Goal: Task Accomplishment & Management: Manage account settings

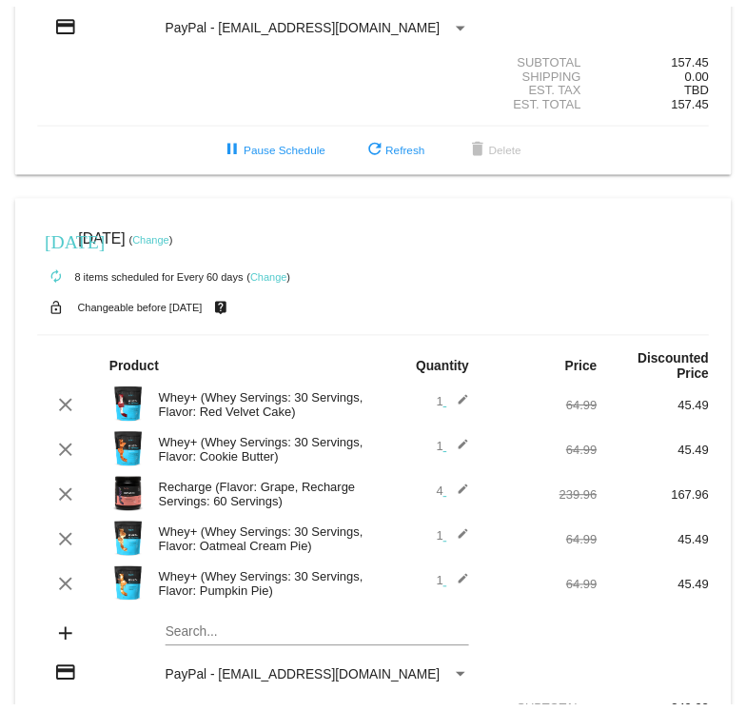
scroll to position [95, 0]
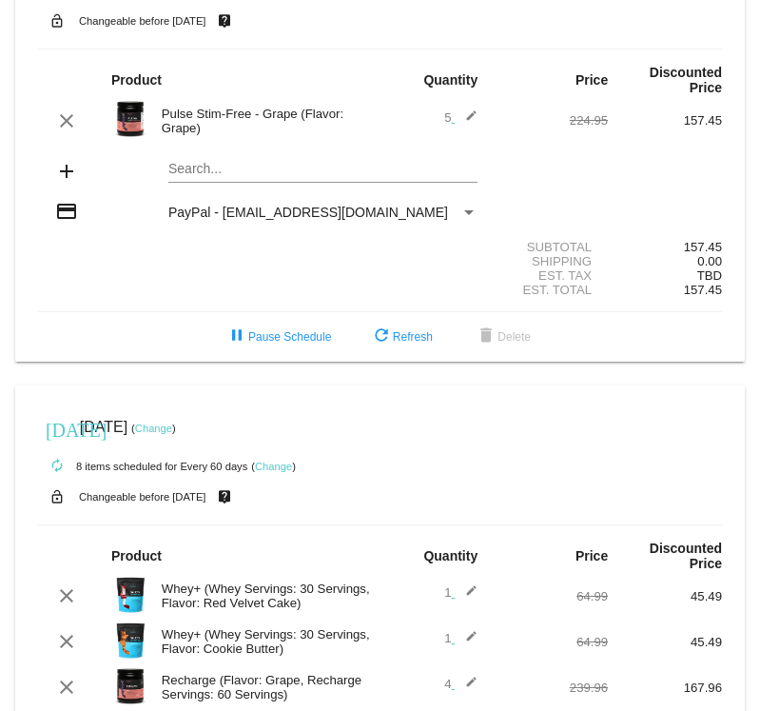
click at [264, 461] on link "Change" at bounding box center [273, 466] width 37 height 11
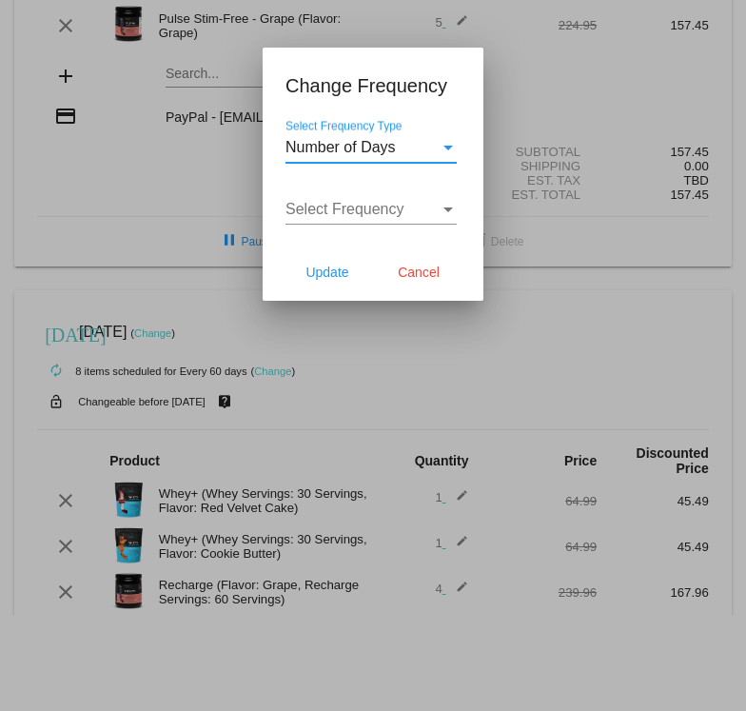
click at [441, 150] on div "Select Frequency Type" at bounding box center [448, 147] width 17 height 17
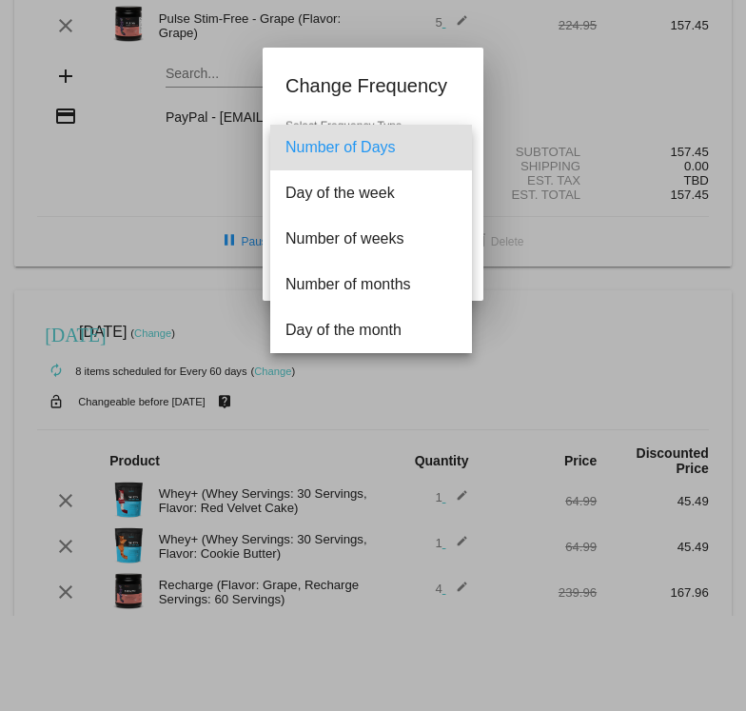
click at [582, 275] on div at bounding box center [373, 355] width 746 height 711
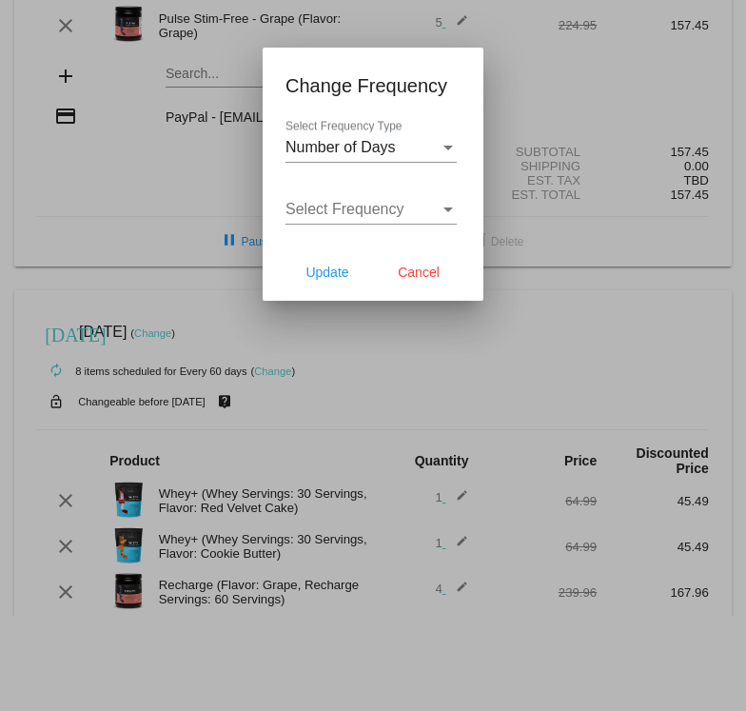
click at [426, 272] on span "Cancel" at bounding box center [419, 272] width 42 height 15
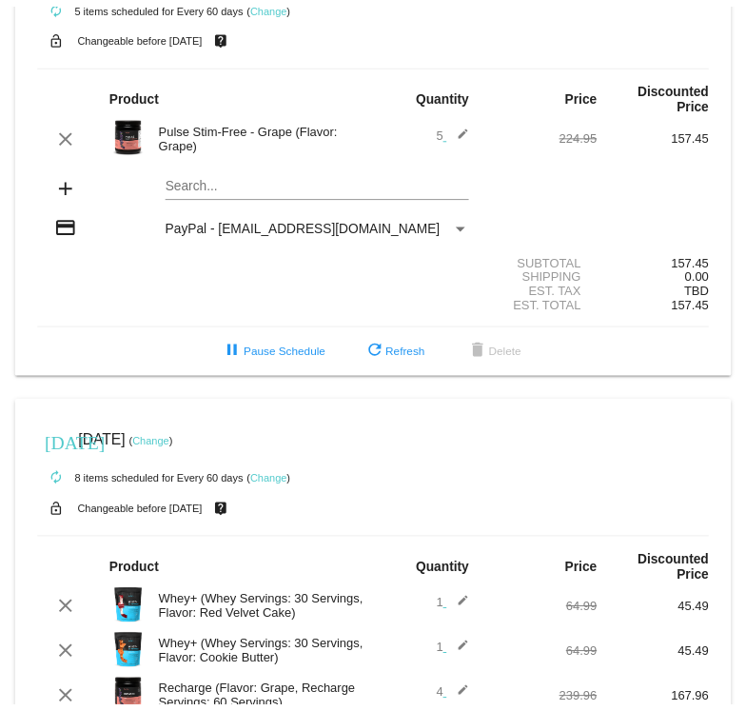
scroll to position [76, 0]
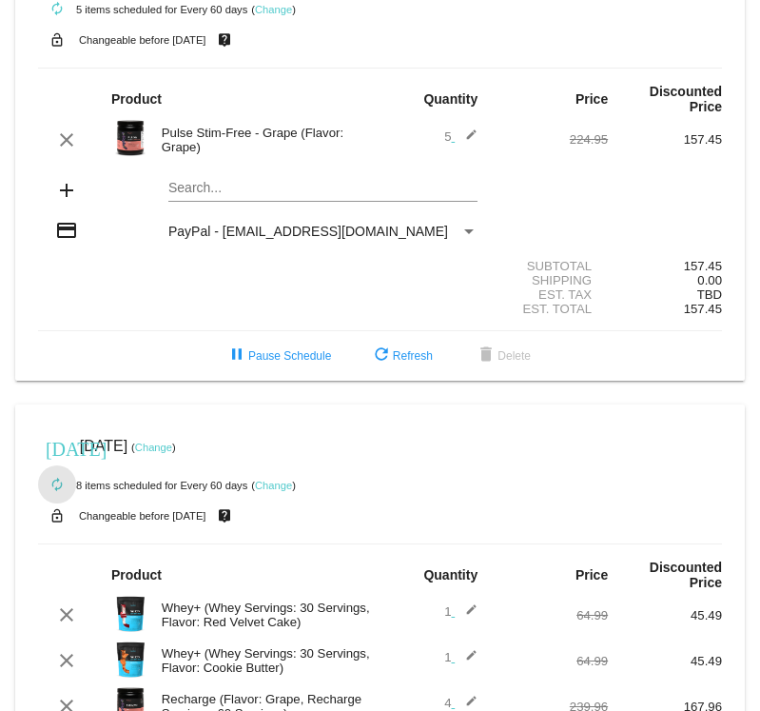
click at [57, 474] on mat-icon "autorenew" at bounding box center [57, 485] width 23 height 23
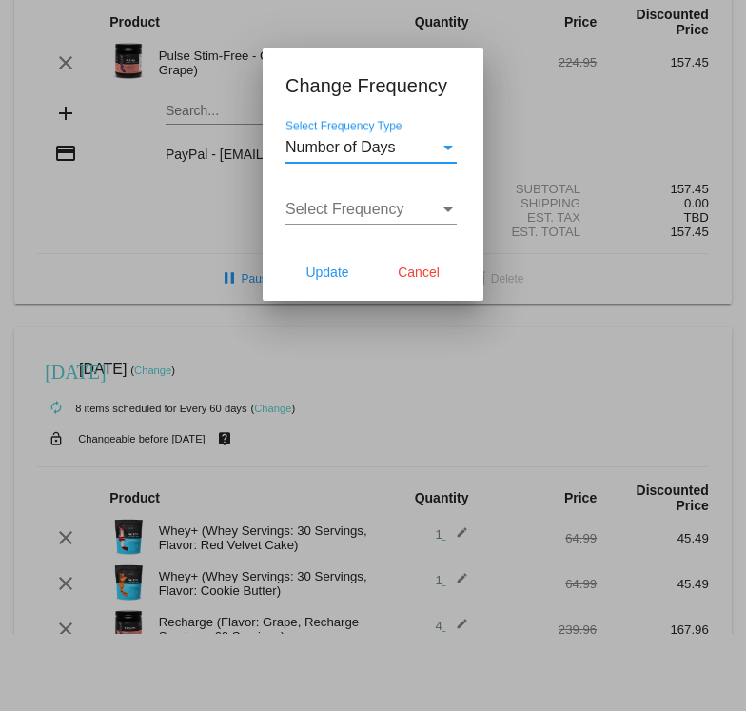
click at [444, 216] on div "Select Frequency" at bounding box center [448, 209] width 17 height 17
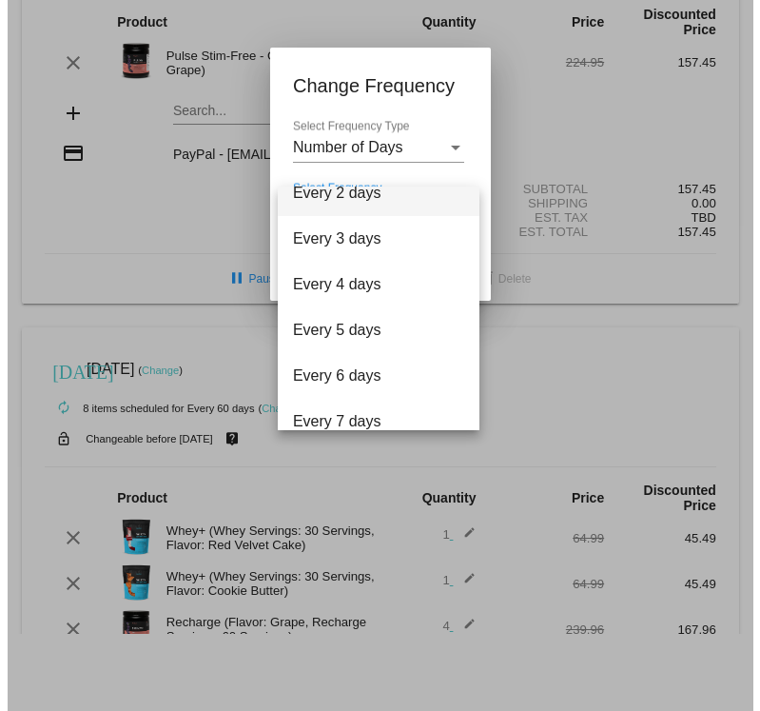
scroll to position [0, 0]
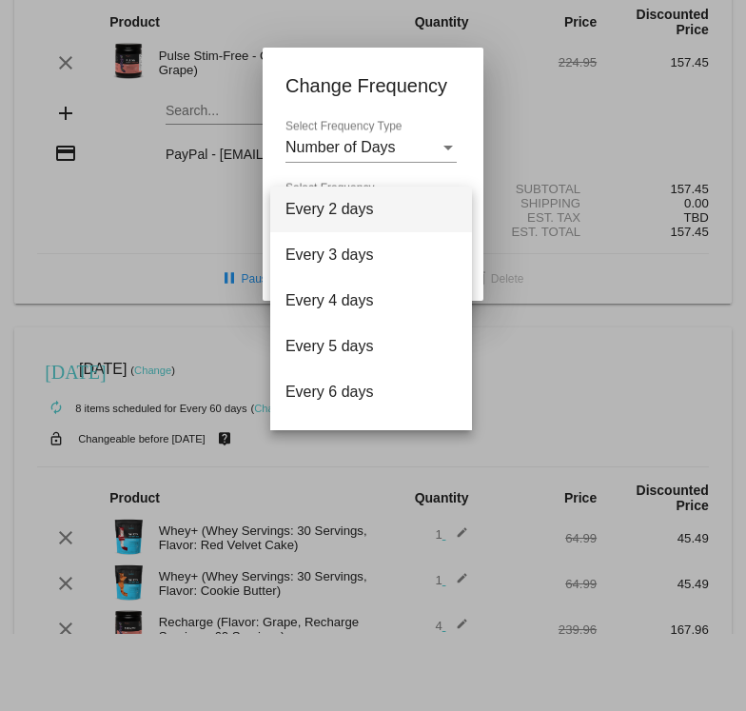
drag, startPoint x: 438, startPoint y: 78, endPoint x: 447, endPoint y: 90, distance: 15.6
click at [441, 81] on div at bounding box center [373, 355] width 746 height 711
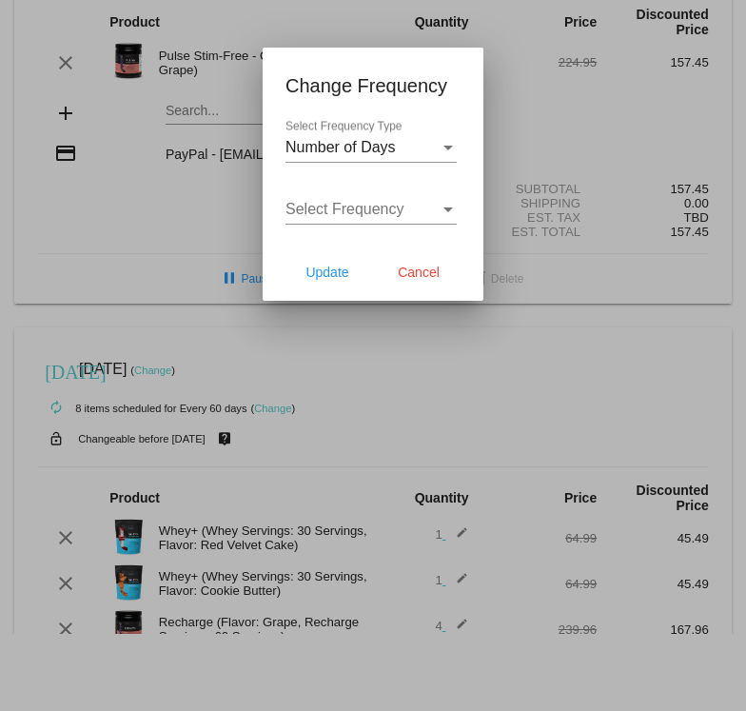
click at [407, 272] on span "Cancel" at bounding box center [419, 272] width 42 height 15
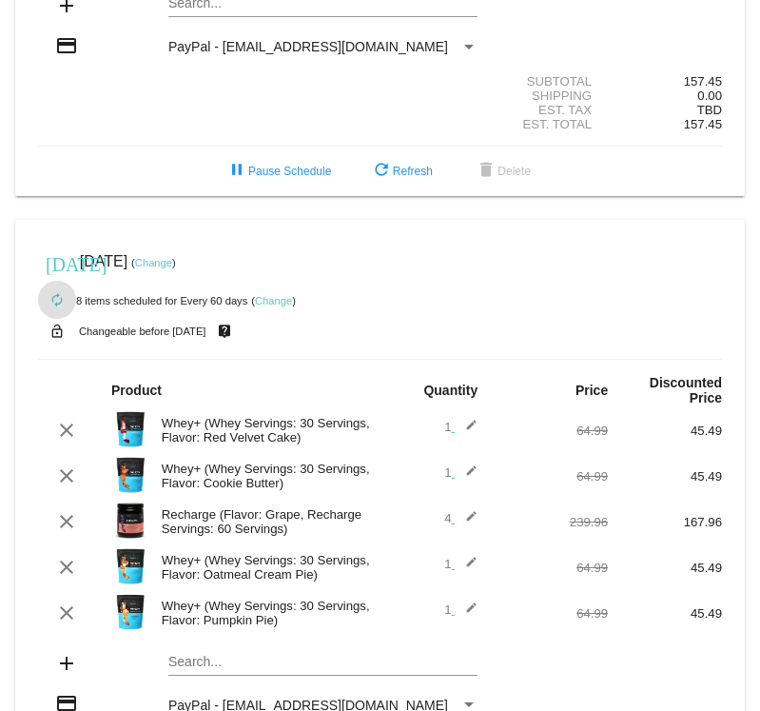
scroll to position [76, 0]
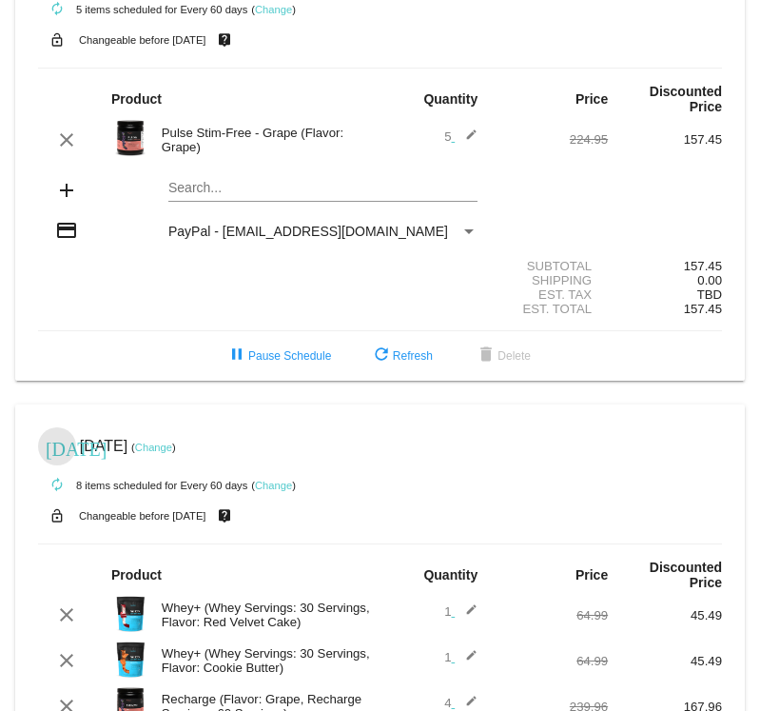
click at [62, 438] on mat-icon "[DATE]" at bounding box center [57, 447] width 23 height 23
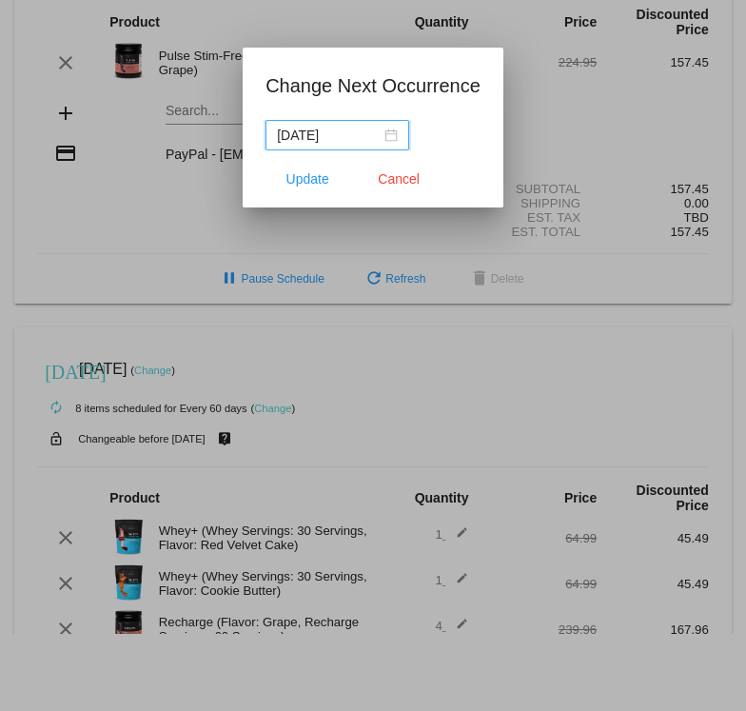
click at [397, 168] on button "Cancel" at bounding box center [399, 179] width 84 height 34
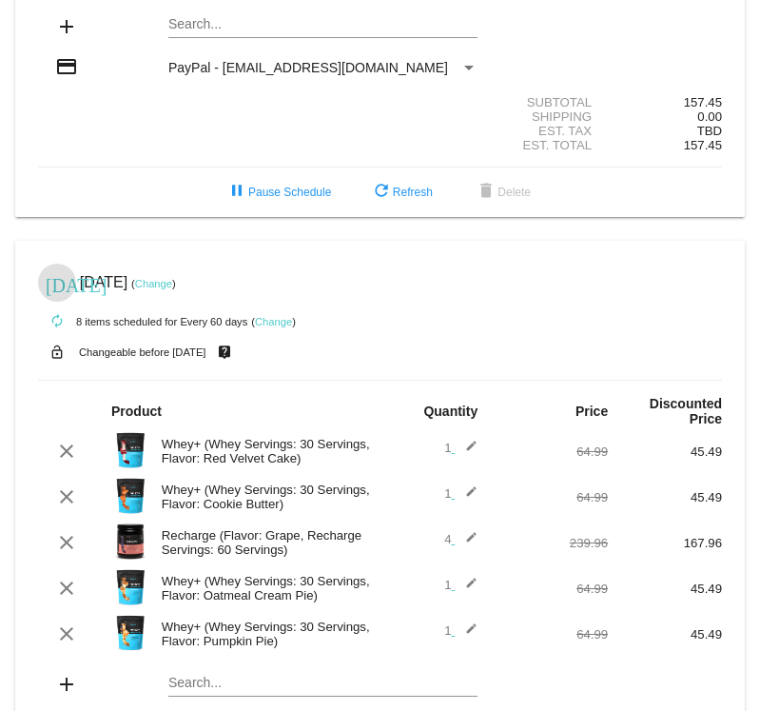
scroll to position [362, 0]
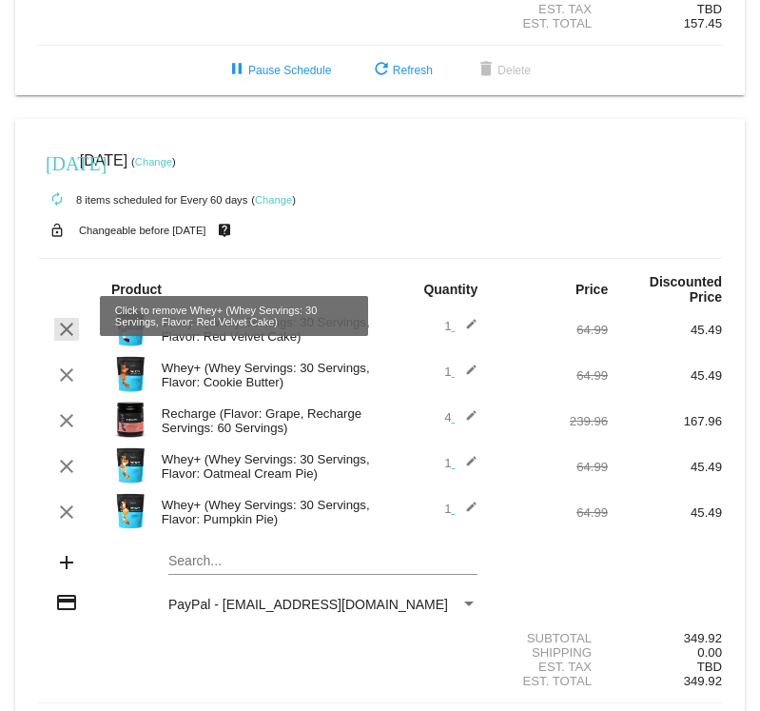
click at [61, 318] on mat-icon "clear" at bounding box center [66, 329] width 23 height 23
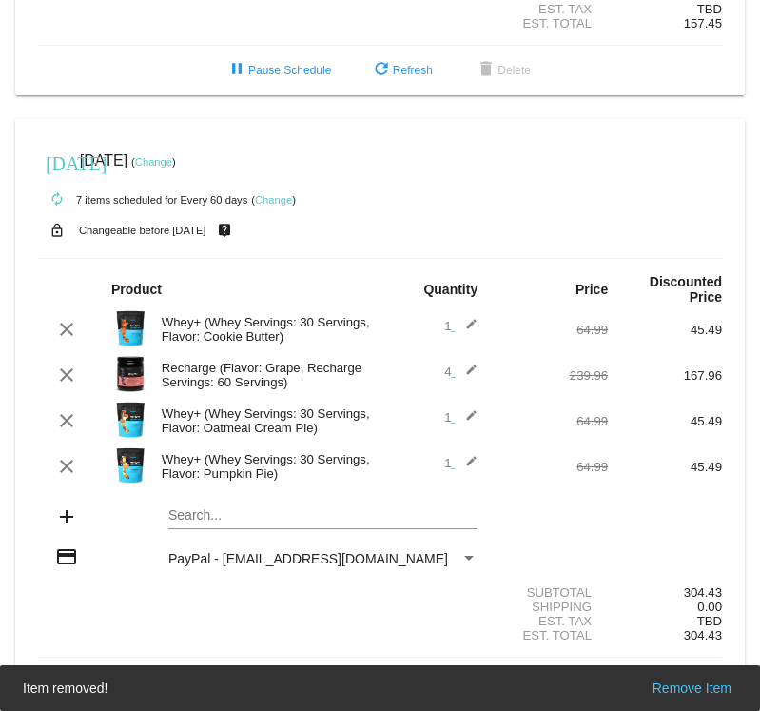
scroll to position [328, 0]
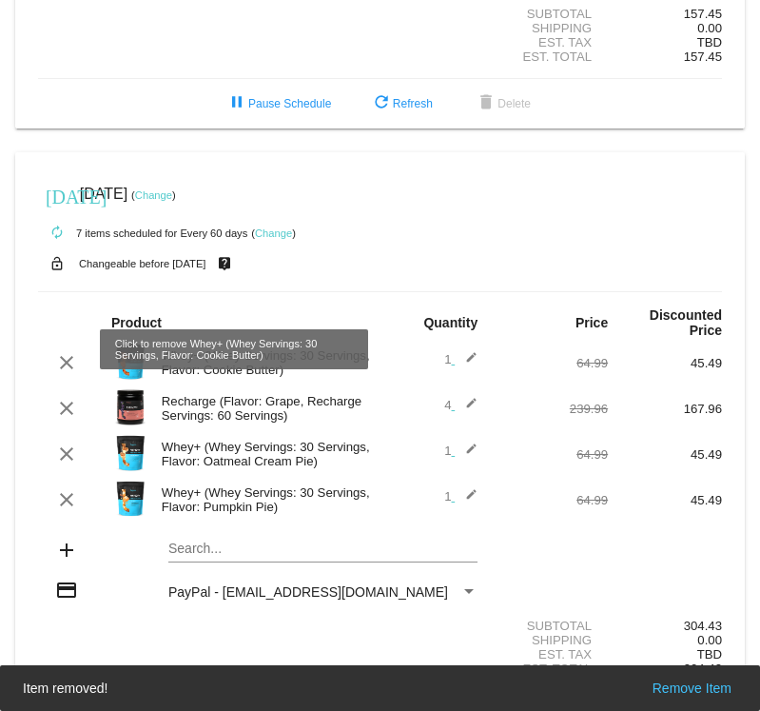
click at [62, 357] on mat-icon "clear" at bounding box center [66, 362] width 23 height 23
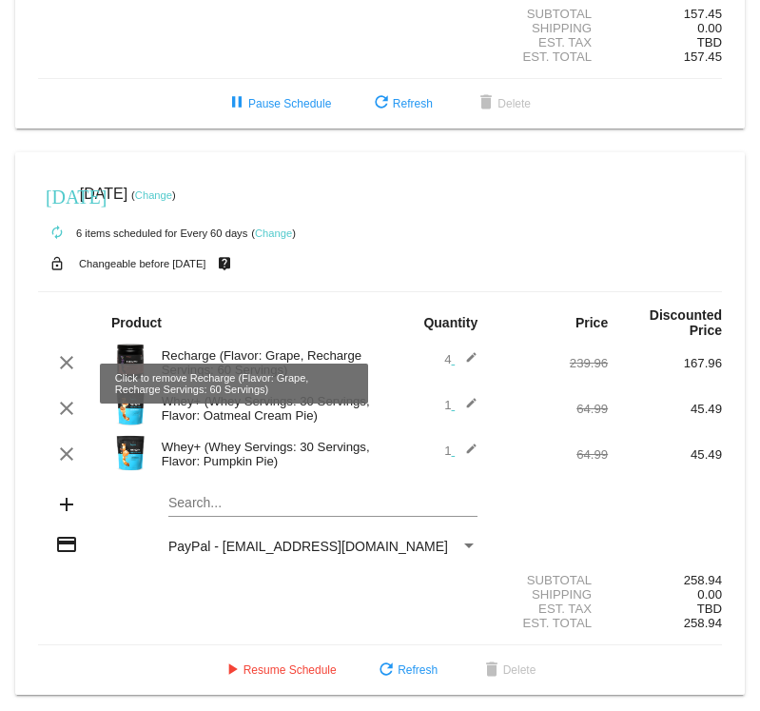
scroll to position [294, 0]
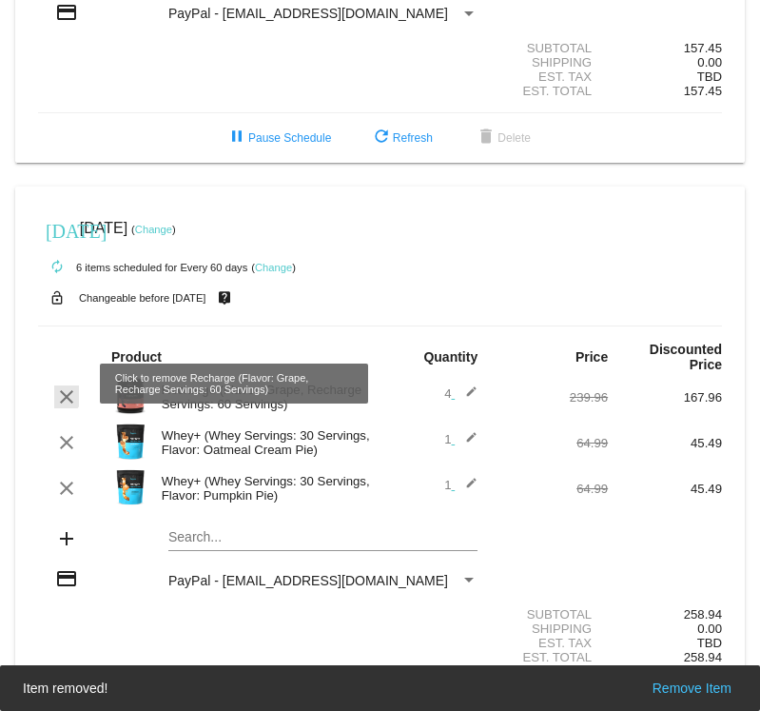
click at [62, 385] on mat-icon "clear" at bounding box center [66, 396] width 23 height 23
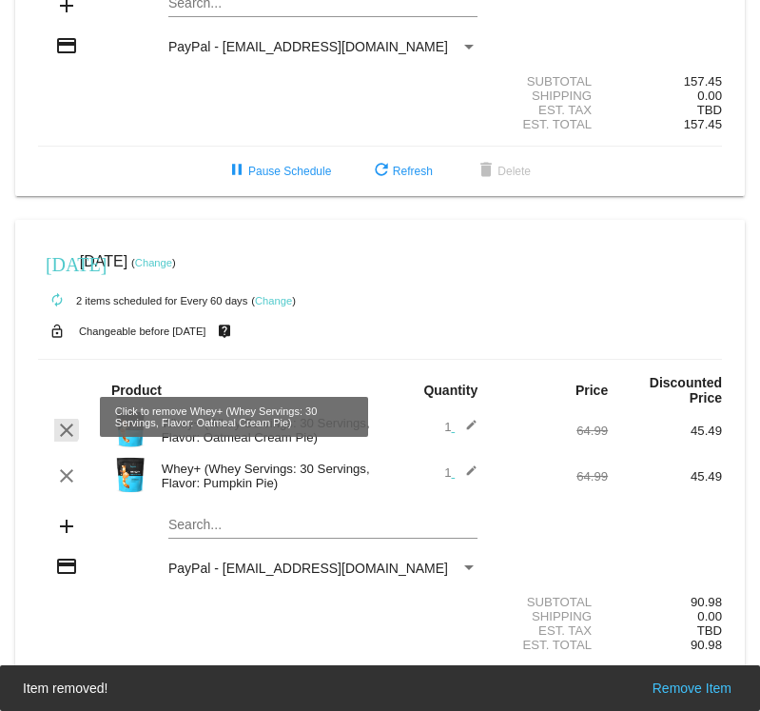
click at [59, 419] on mat-icon "clear" at bounding box center [66, 430] width 23 height 23
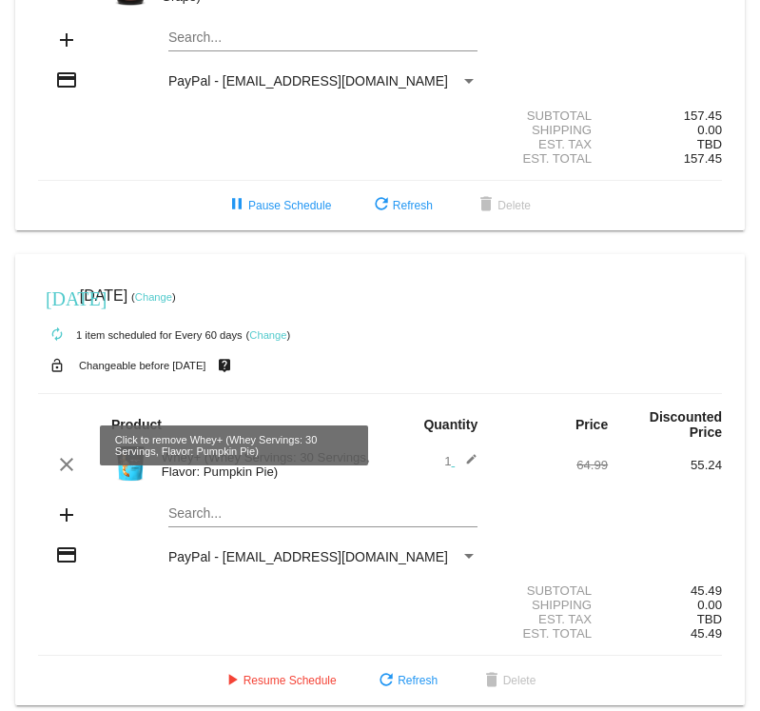
click at [62, 453] on mat-icon "clear" at bounding box center [66, 464] width 23 height 23
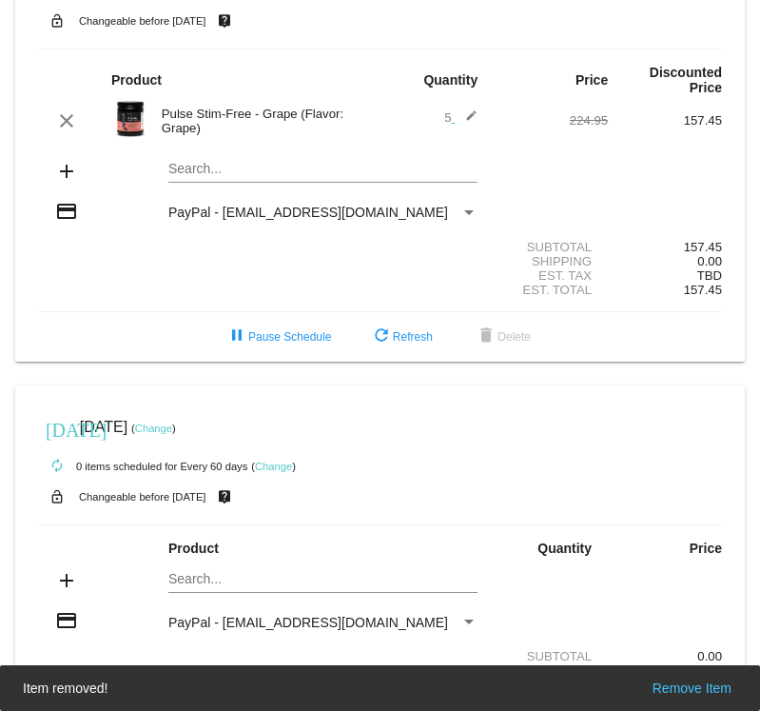
scroll to position [0, 0]
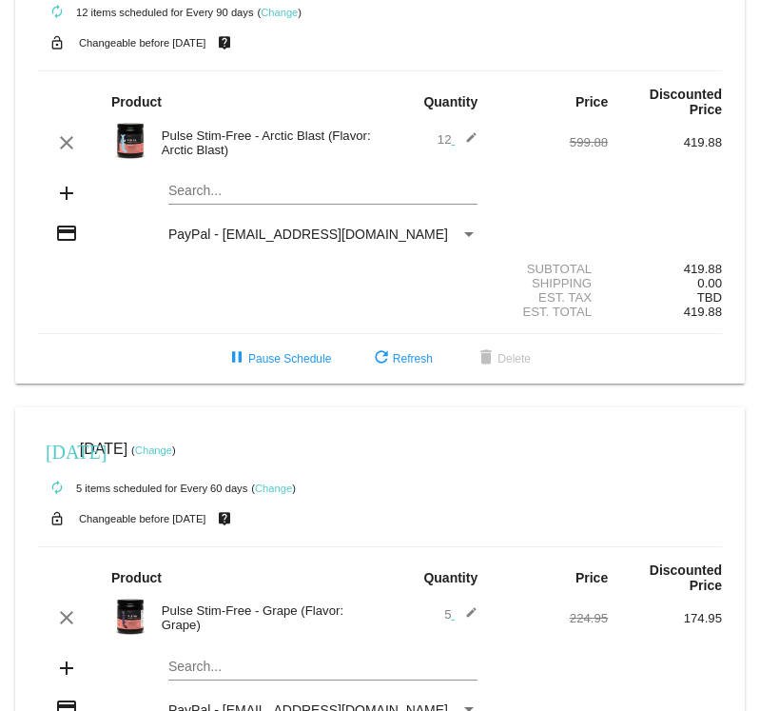
scroll to position [190, 0]
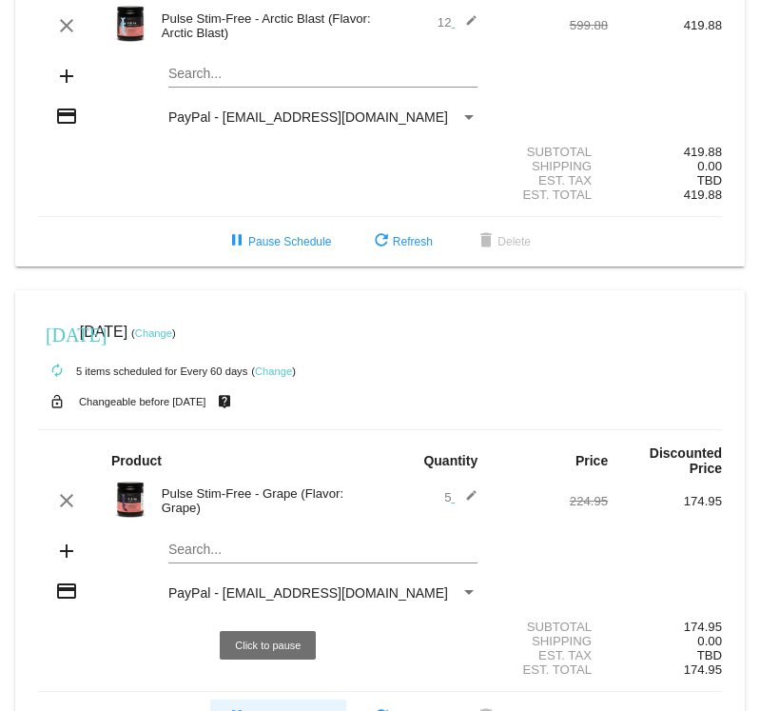
click at [294, 710] on span "pause Pause Schedule" at bounding box center [279, 716] width 106 height 13
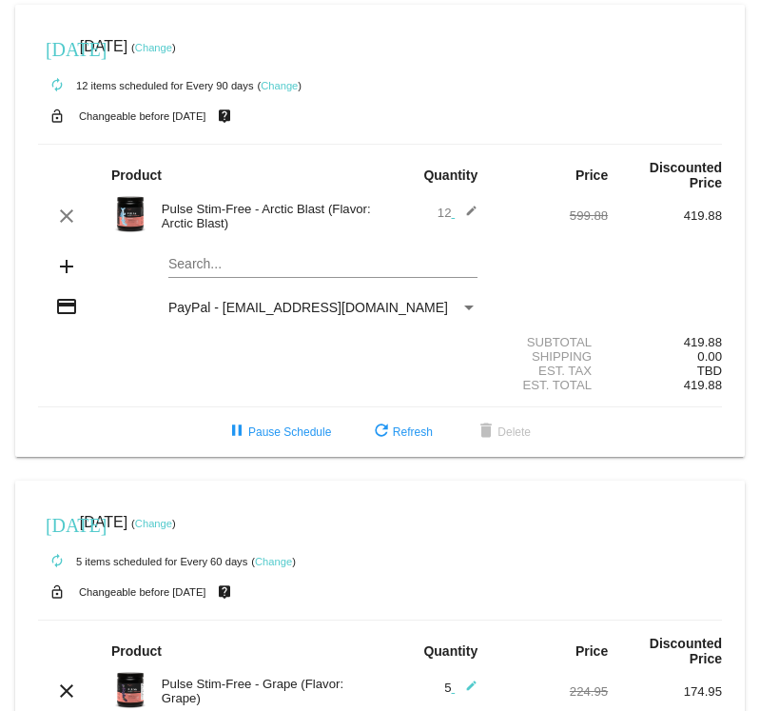
scroll to position [0, 0]
click at [461, 679] on mat-icon "edit" at bounding box center [466, 690] width 23 height 23
click at [461, 684] on mat-icon "send" at bounding box center [466, 695] width 23 height 23
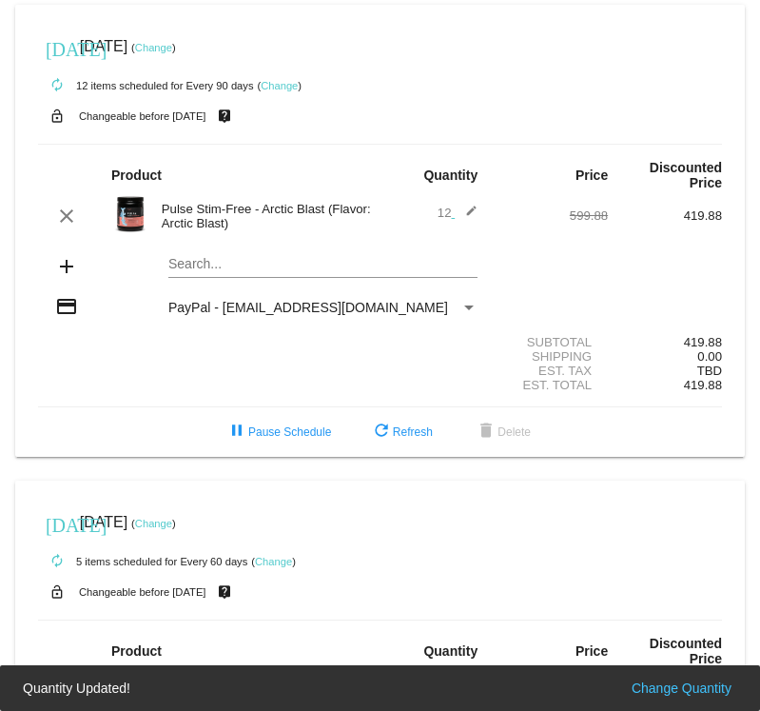
click at [673, 689] on button "Change Quantity" at bounding box center [681, 687] width 111 height 19
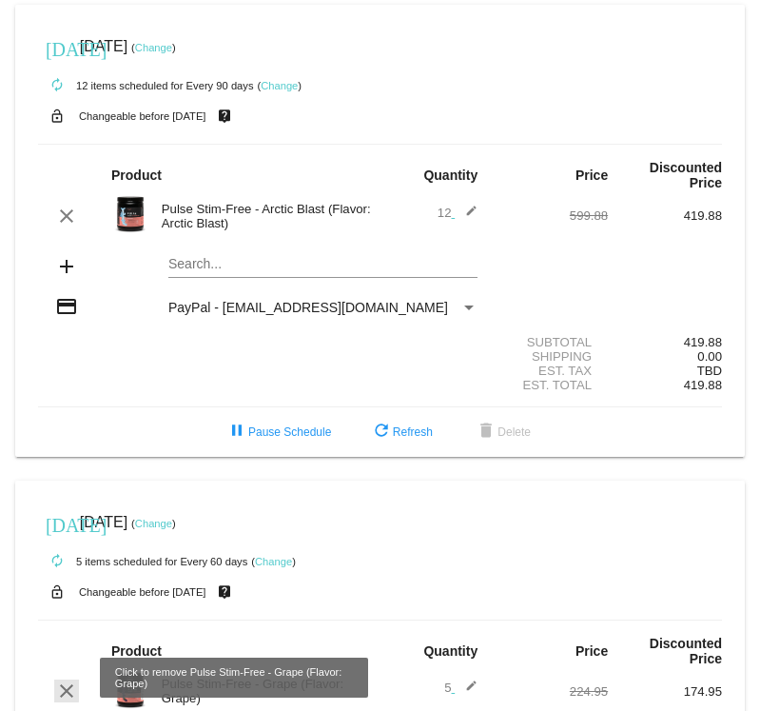
click at [66, 679] on mat-icon "clear" at bounding box center [66, 690] width 23 height 23
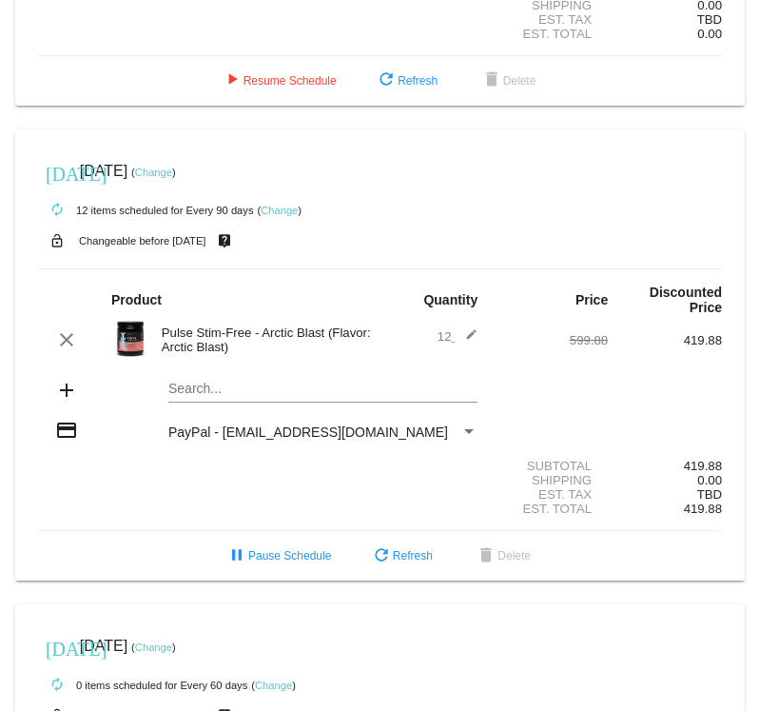
scroll to position [381, 0]
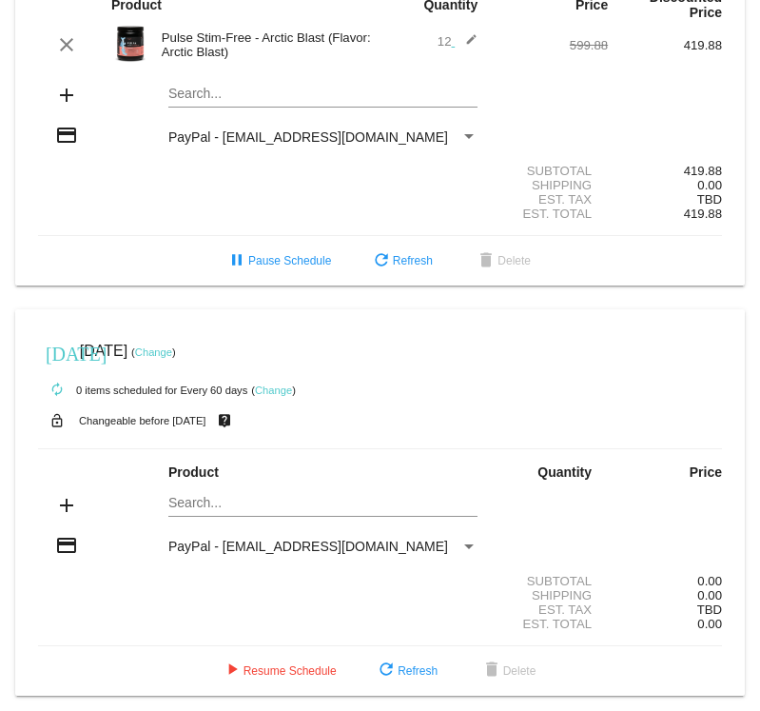
scroll to position [583, 0]
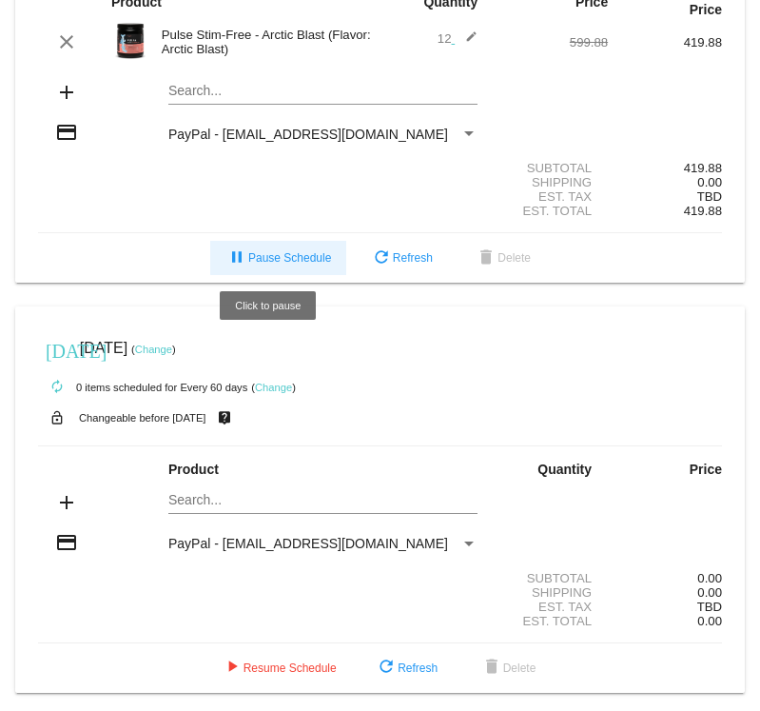
click at [271, 251] on span "pause Pause Schedule" at bounding box center [279, 257] width 106 height 13
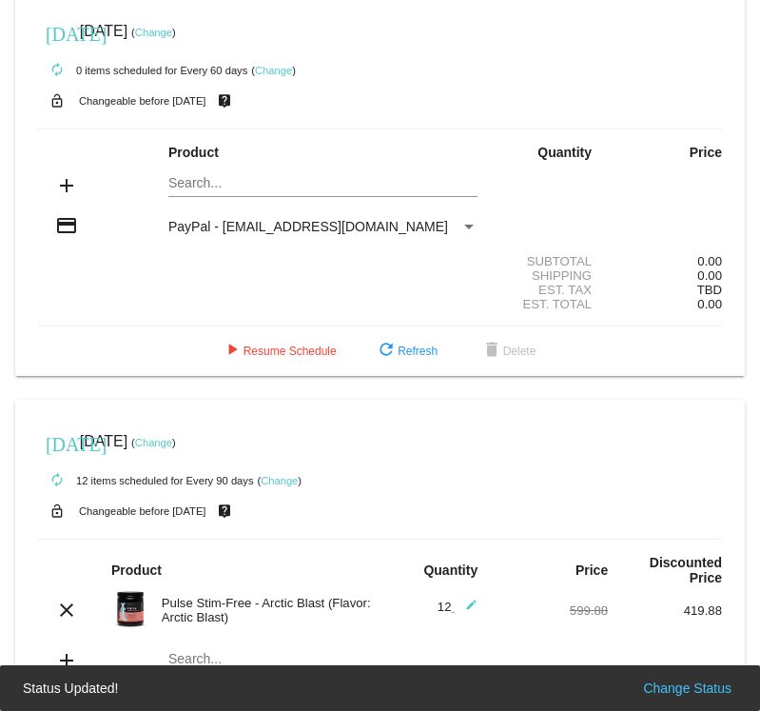
scroll to position [0, 0]
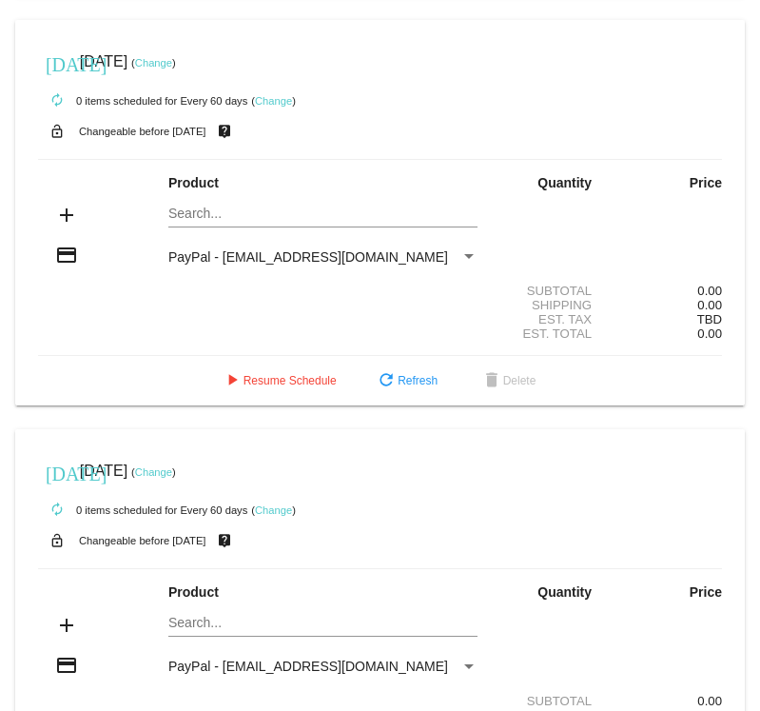
scroll to position [476, 0]
